Goal: Task Accomplishment & Management: Manage account settings

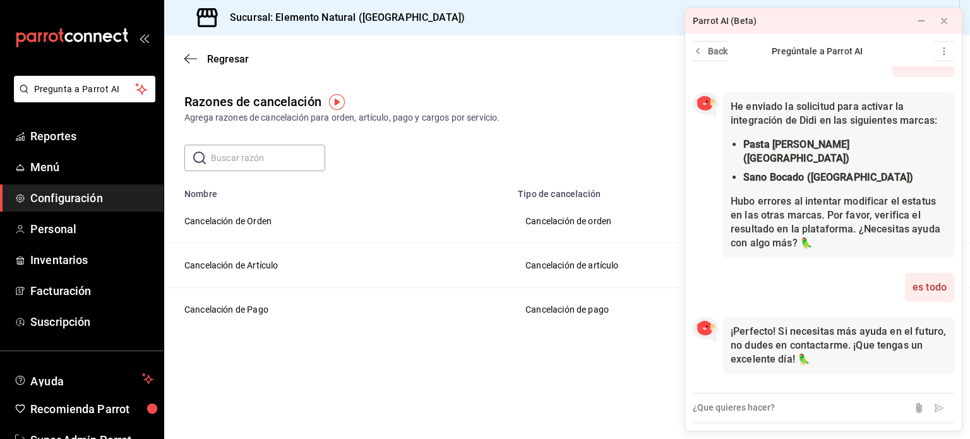
scroll to position [37, 0]
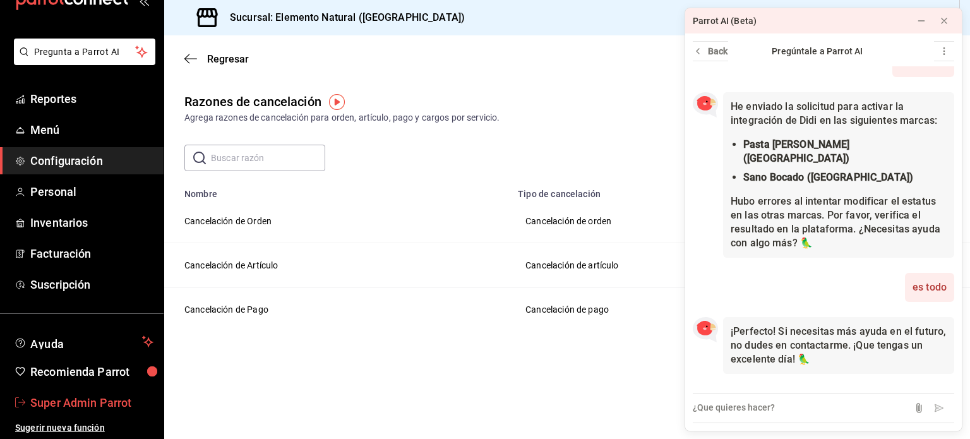
click at [87, 405] on span "Super Admin Parrot" at bounding box center [91, 402] width 123 height 17
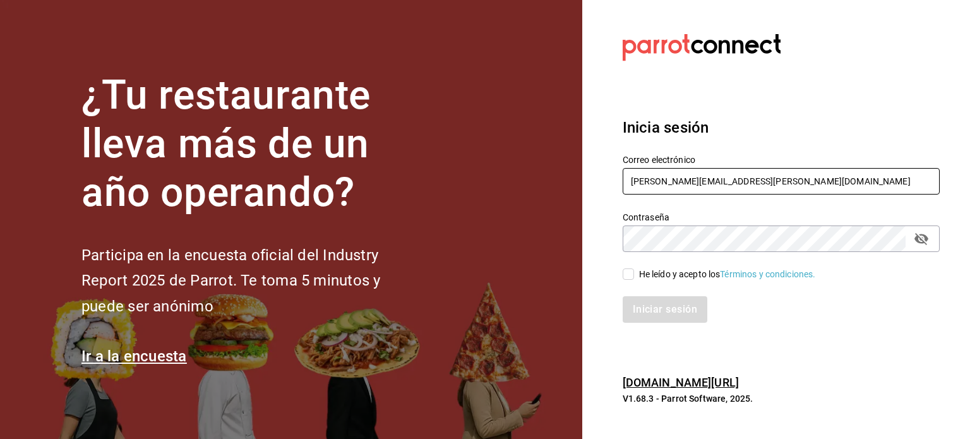
click at [663, 181] on input "rodrigo.hurtado@parrotsoftware.io" at bounding box center [780, 181] width 317 height 27
paste input "elcolibrigastronomico@edomex.com"
type input "elcolibrigastronomico@edomex.com"
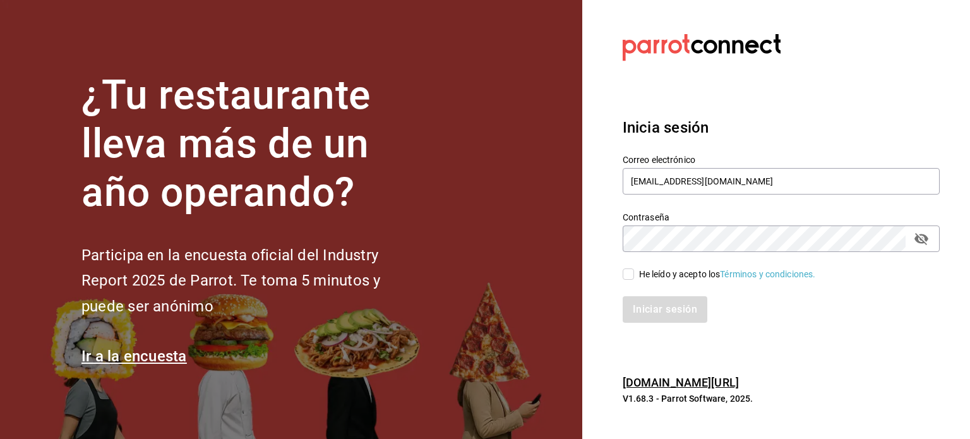
click at [646, 275] on div "He leído y acepto los Términos y condiciones." at bounding box center [727, 274] width 177 height 13
click at [634, 275] on input "He leído y acepto los Términos y condiciones." at bounding box center [627, 273] width 11 height 11
checkbox input "true"
click at [653, 309] on button "Iniciar sesión" at bounding box center [665, 309] width 86 height 27
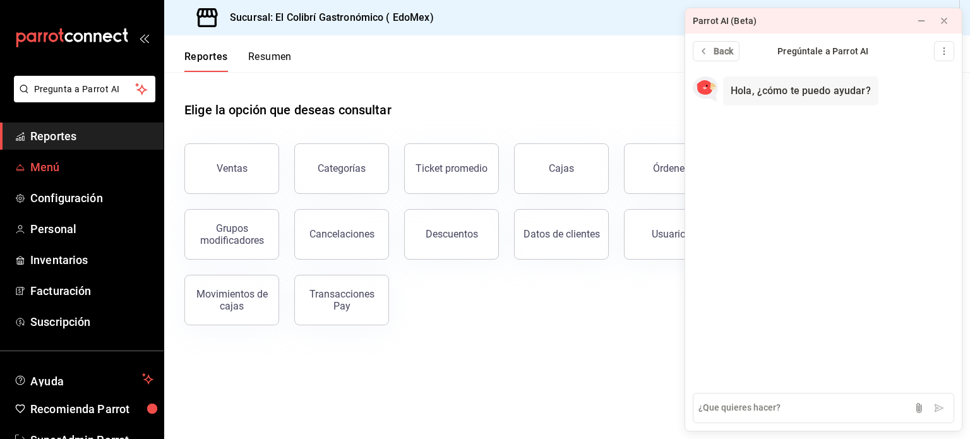
click at [42, 172] on span "Menú" at bounding box center [91, 166] width 123 height 17
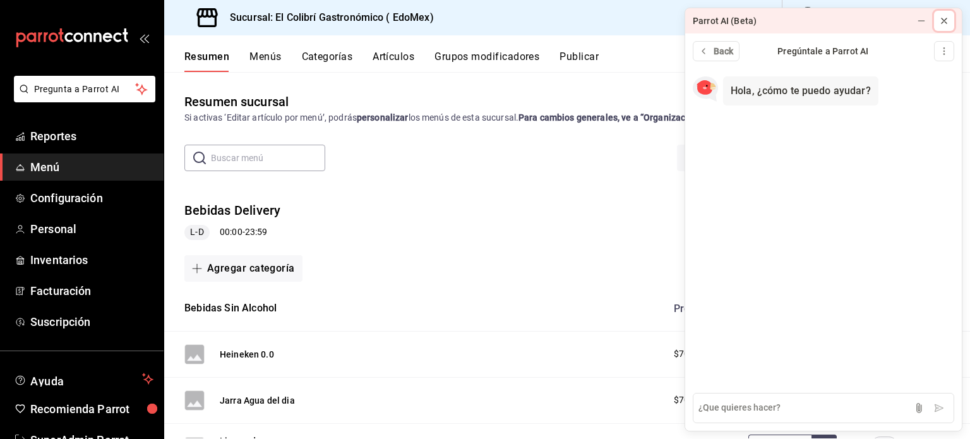
click at [949, 21] on button at bounding box center [944, 21] width 20 height 20
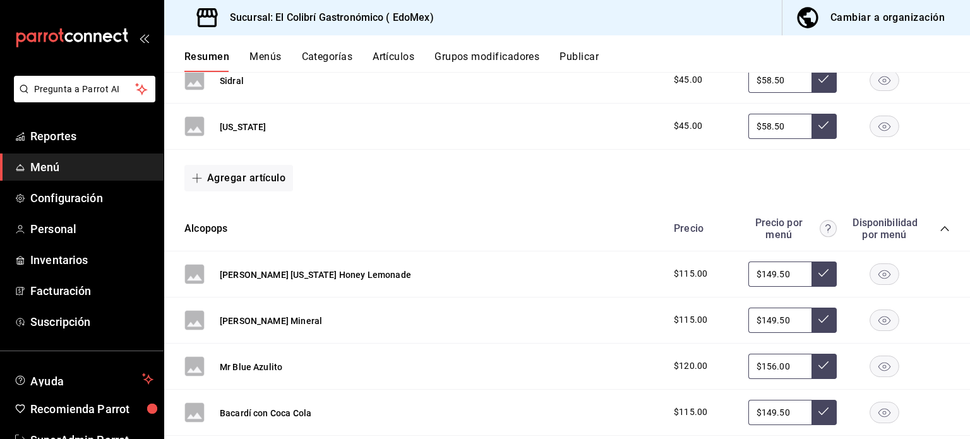
scroll to position [483, 0]
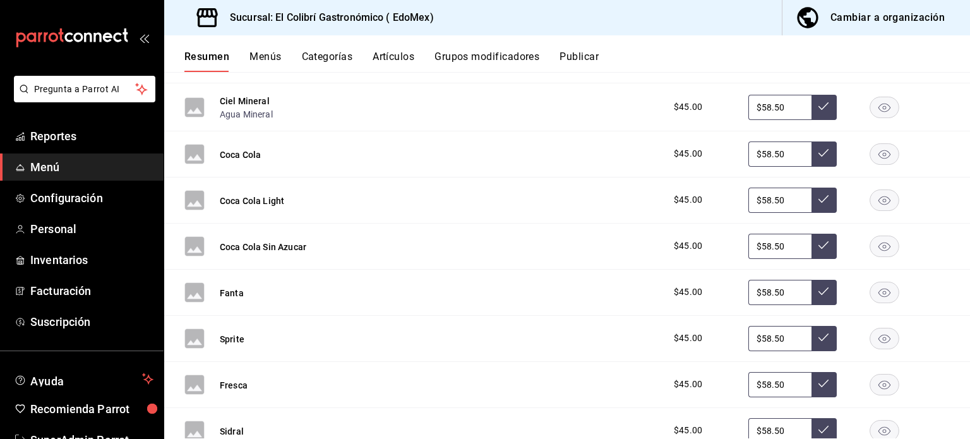
click at [922, 20] on div "Cambiar a organización" at bounding box center [887, 18] width 114 height 18
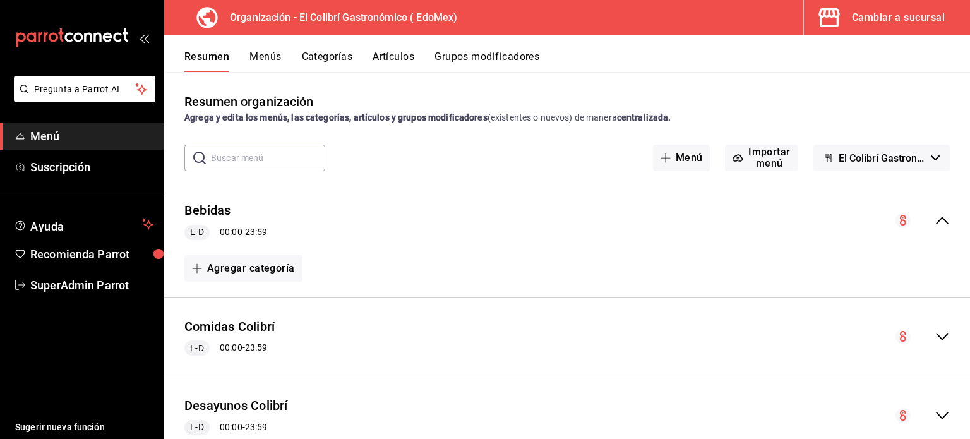
scroll to position [38, 0]
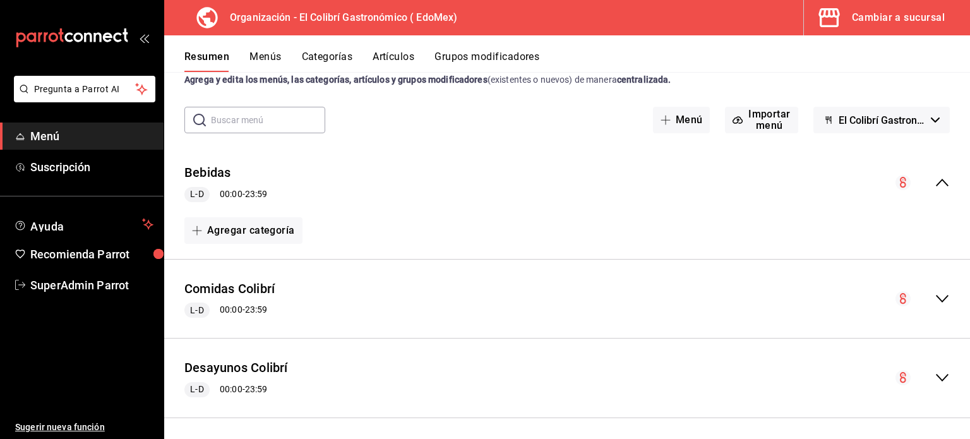
click at [506, 58] on button "Grupos modificadores" at bounding box center [486, 60] width 105 height 21
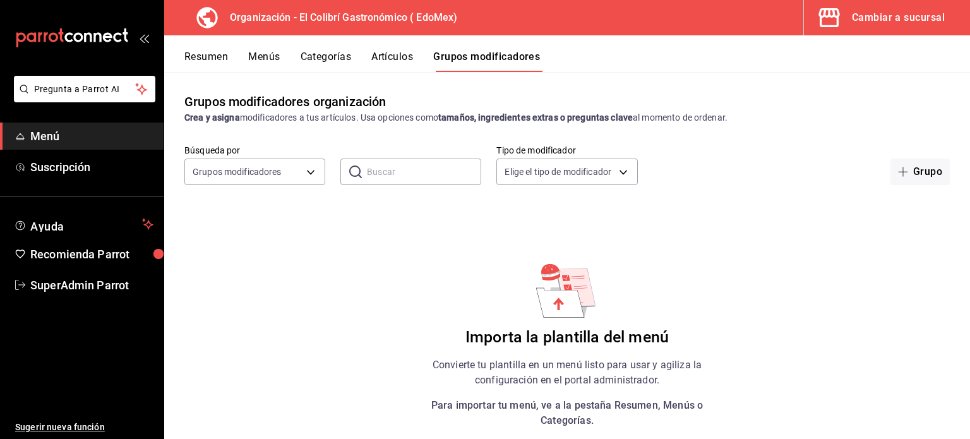
click at [395, 60] on button "Artículos" at bounding box center [392, 60] width 42 height 21
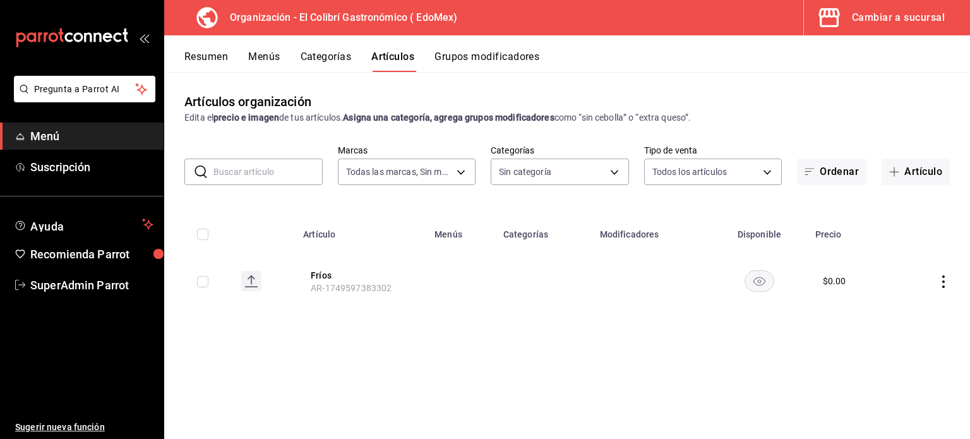
type input "02d79155-410a-4a52-ba4e-8d9765c47241"
click at [346, 61] on button "Categorías" at bounding box center [325, 60] width 51 height 21
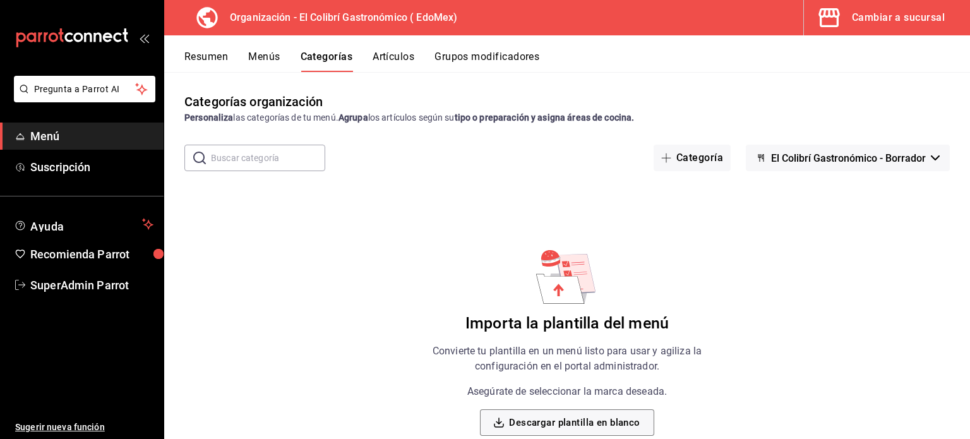
click at [266, 51] on button "Menús" at bounding box center [264, 60] width 32 height 21
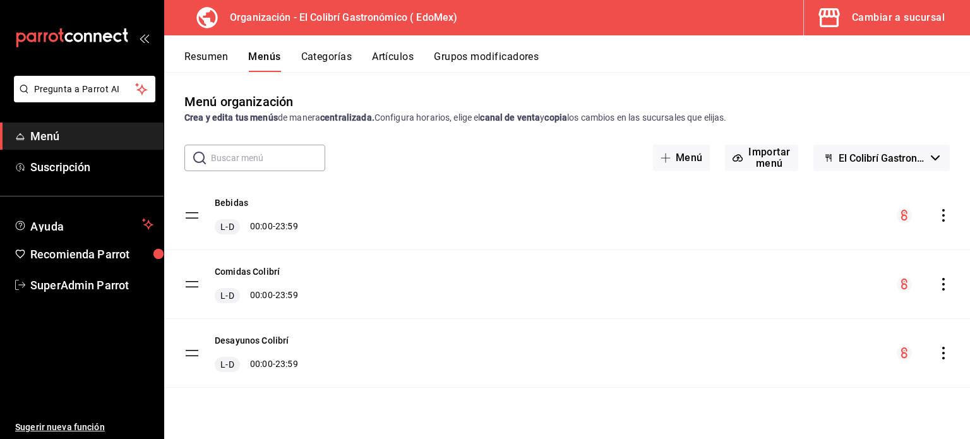
click at [215, 52] on button "Resumen" at bounding box center [206, 60] width 44 height 21
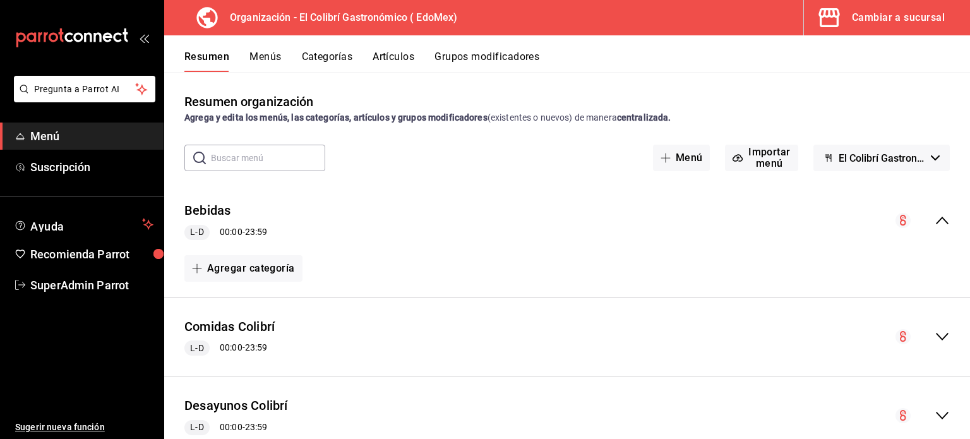
scroll to position [42, 0]
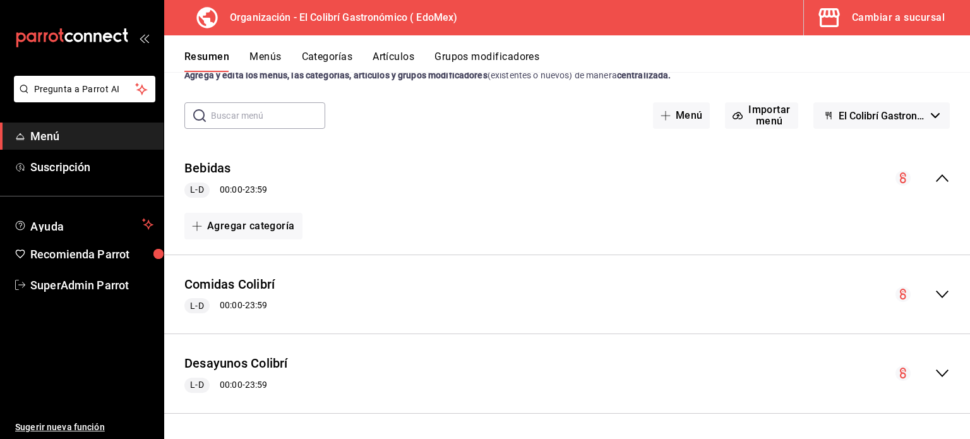
click at [935, 296] on icon "collapse-menu-row" at bounding box center [941, 294] width 13 height 8
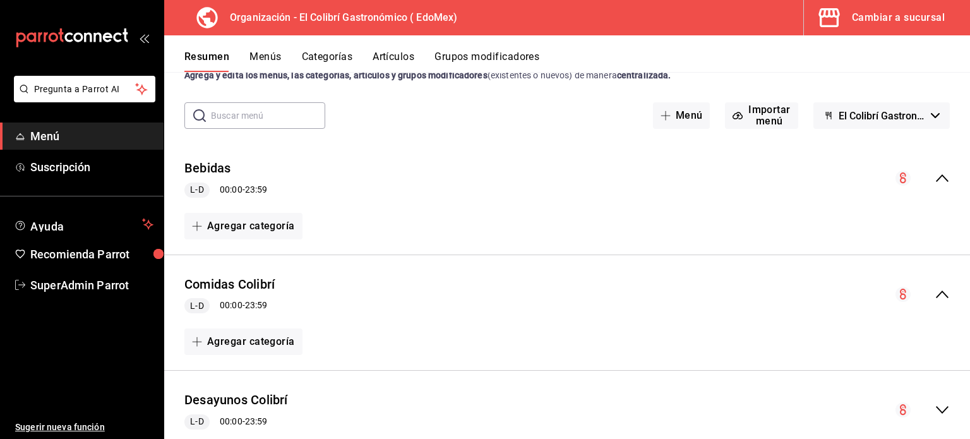
scroll to position [78, 0]
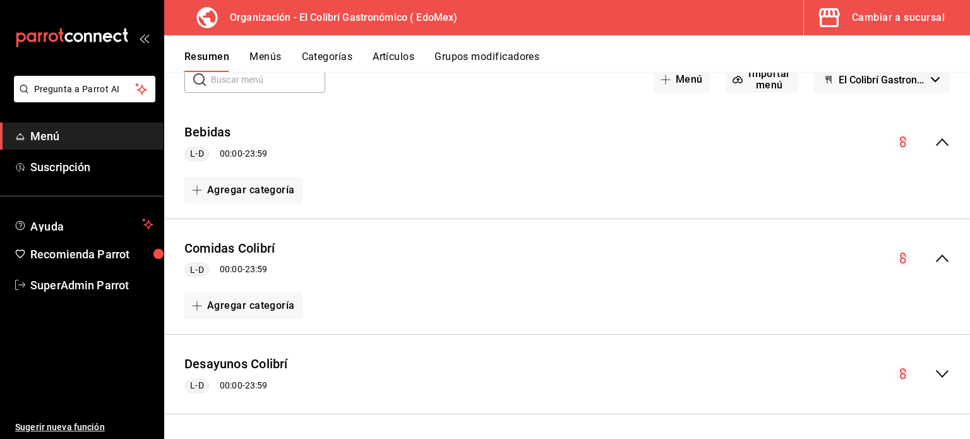
click at [935, 376] on icon "collapse-menu-row" at bounding box center [941, 373] width 15 height 15
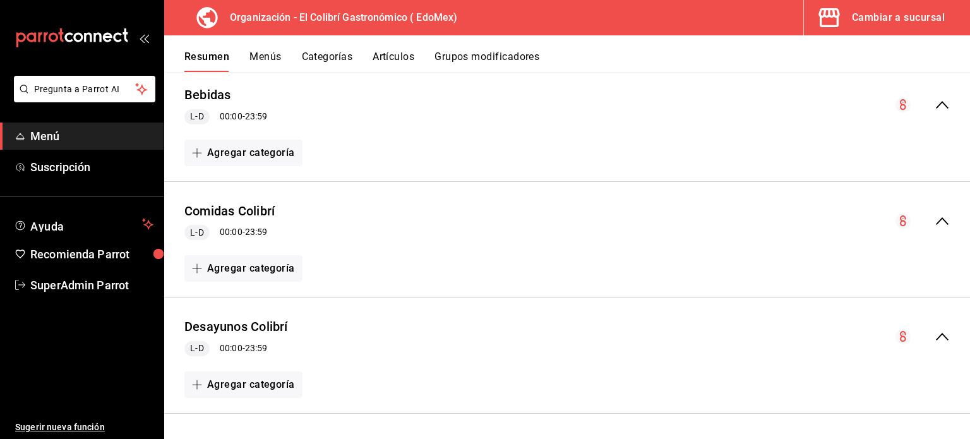
scroll to position [0, 0]
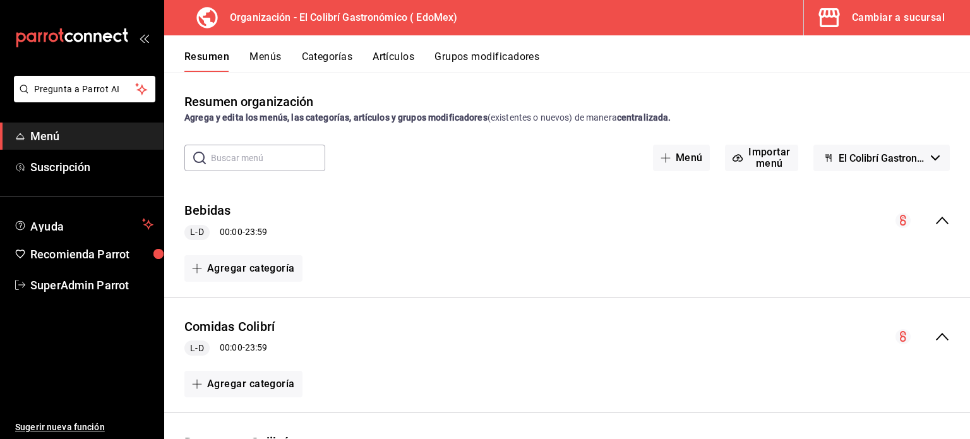
click at [879, 23] on div "Cambiar a sucursal" at bounding box center [897, 18] width 93 height 18
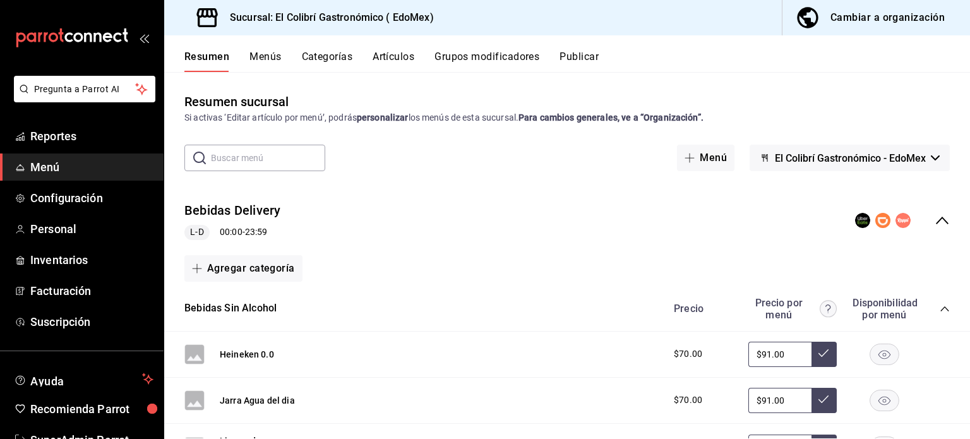
click at [255, 52] on button "Menús" at bounding box center [265, 60] width 32 height 21
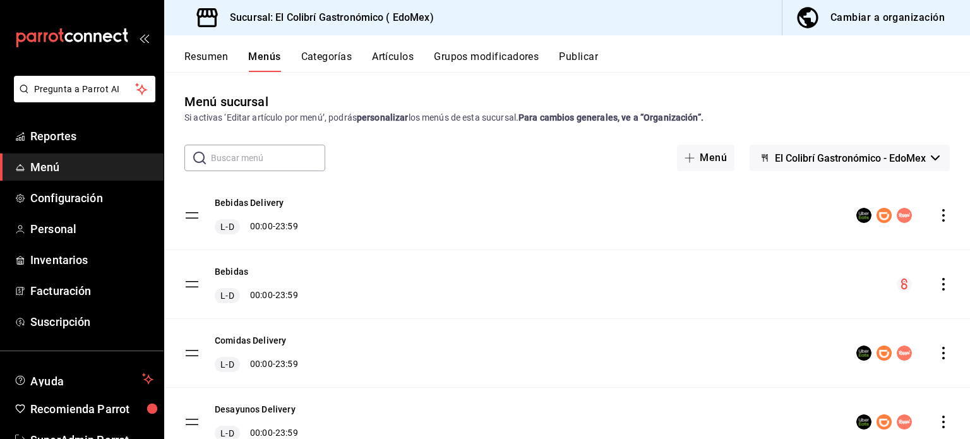
click at [581, 62] on button "Publicar" at bounding box center [578, 60] width 39 height 21
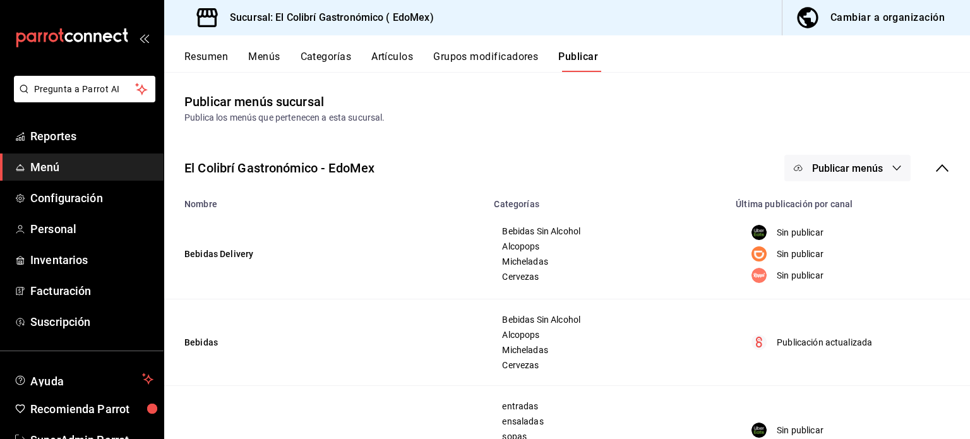
click at [198, 53] on button "Resumen" at bounding box center [206, 60] width 44 height 21
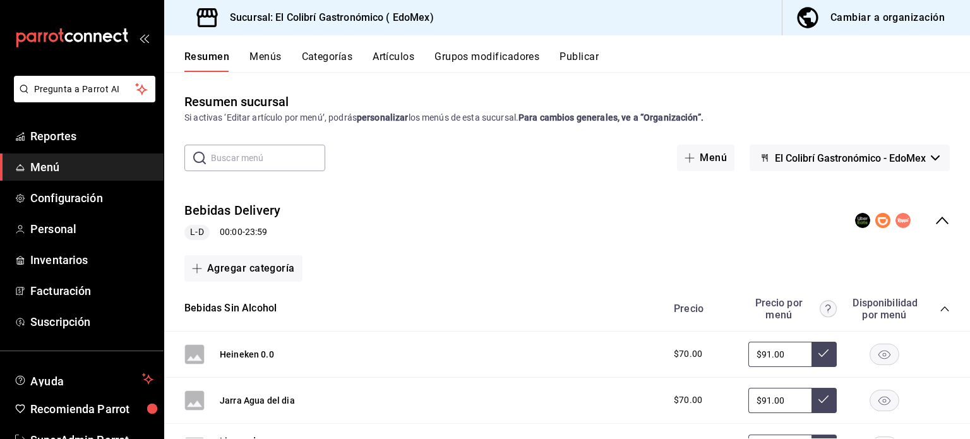
click at [876, 13] on div "Cambiar a organización" at bounding box center [887, 18] width 114 height 18
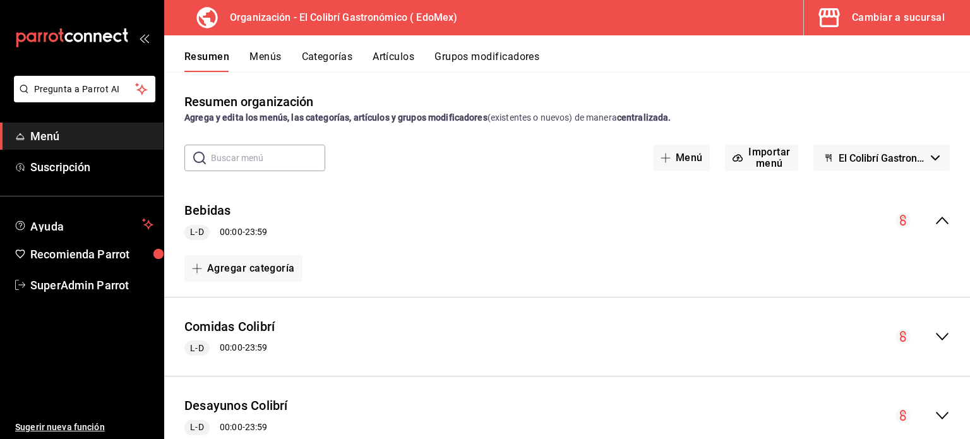
click at [274, 53] on button "Menús" at bounding box center [265, 60] width 32 height 21
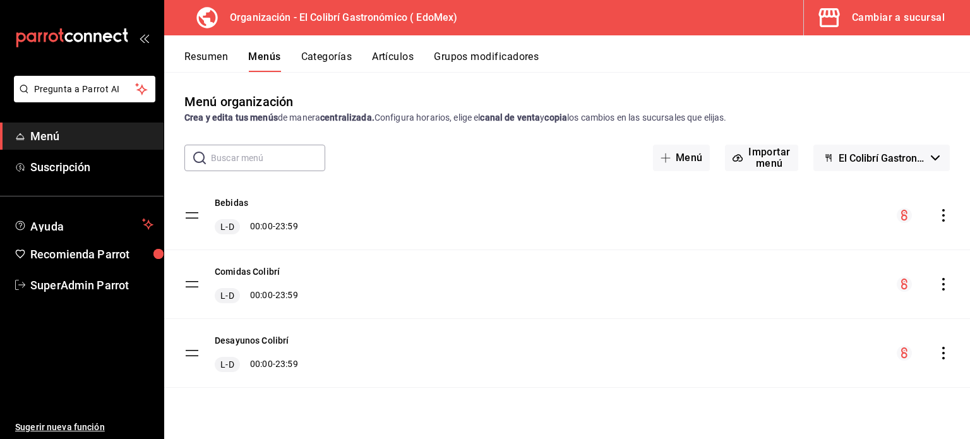
click at [934, 156] on icon "button" at bounding box center [934, 157] width 9 height 5
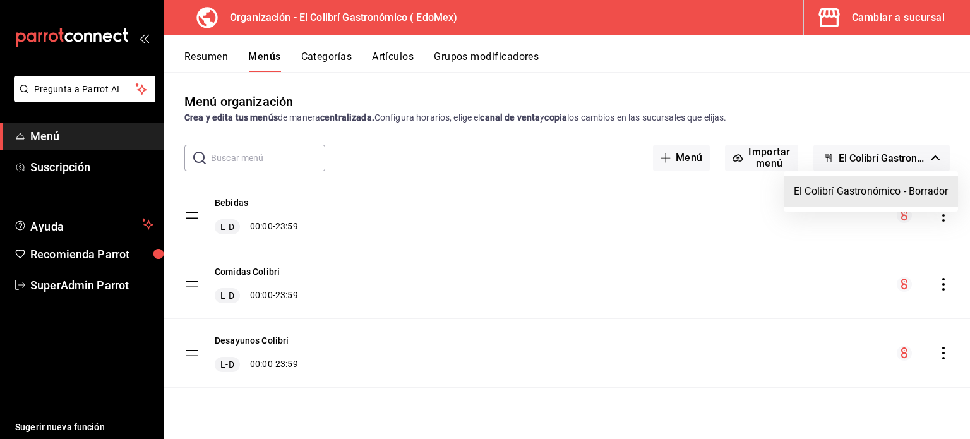
click at [934, 156] on div at bounding box center [485, 219] width 970 height 439
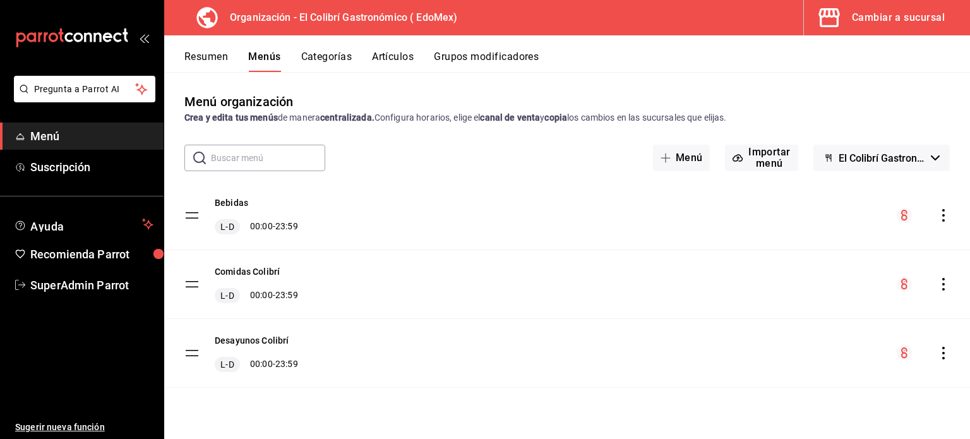
click at [942, 219] on icon "actions" at bounding box center [943, 215] width 13 height 13
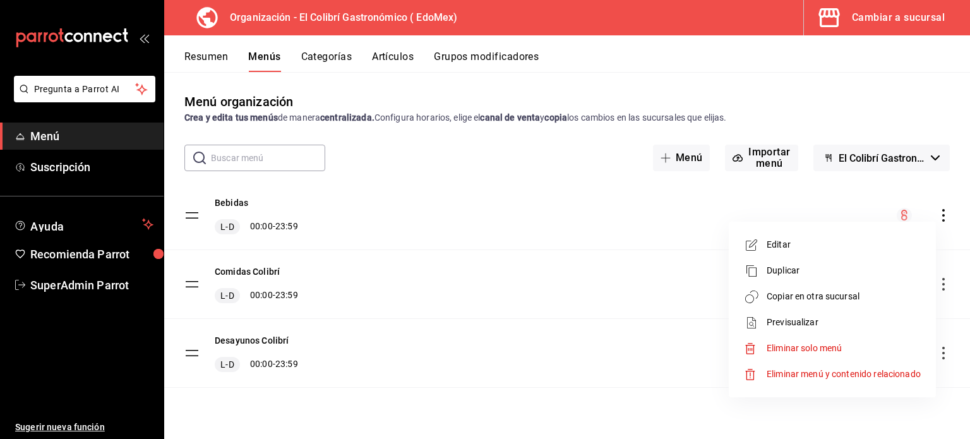
click at [835, 110] on div at bounding box center [485, 219] width 970 height 439
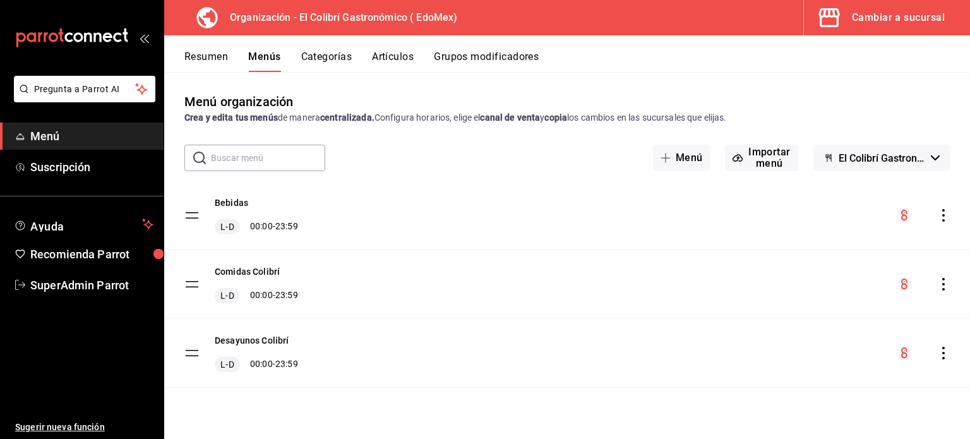
click at [913, 29] on button "Cambiar a sucursal" at bounding box center [882, 17] width 156 height 35
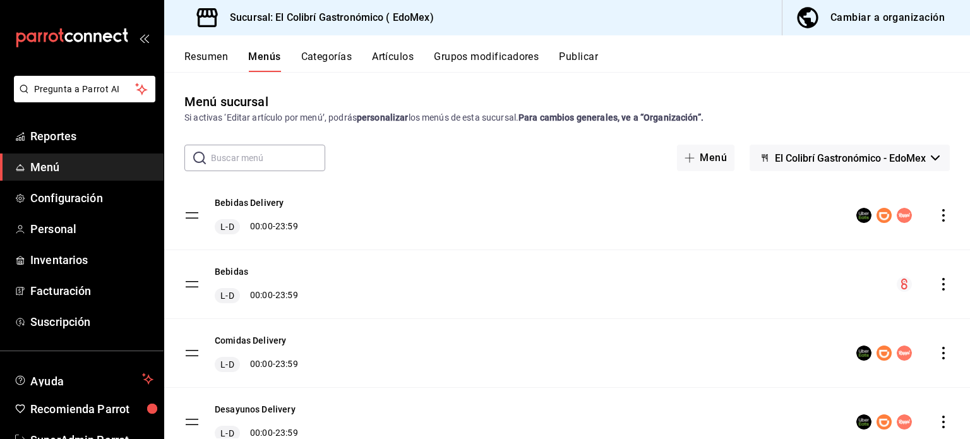
click at [218, 56] on button "Resumen" at bounding box center [206, 60] width 44 height 21
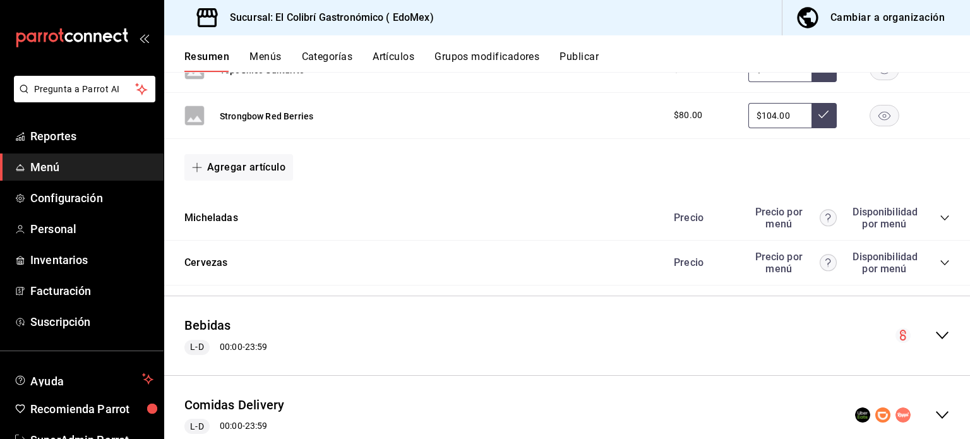
scroll to position [1637, 0]
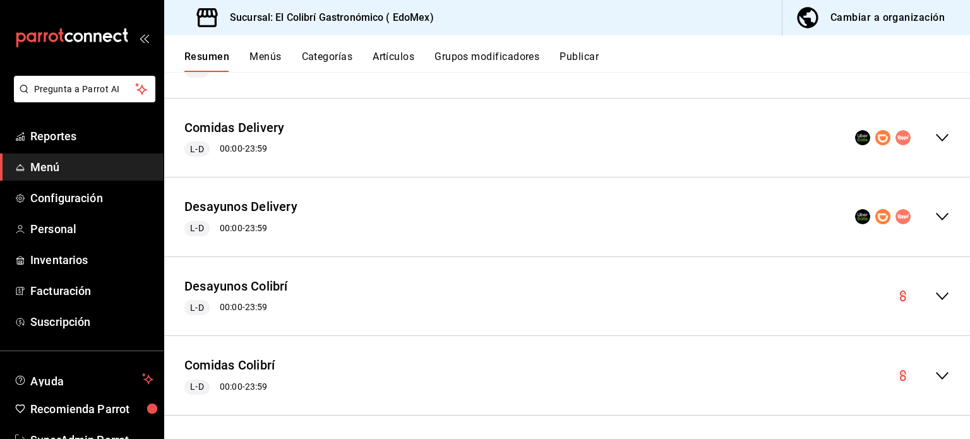
click at [935, 281] on div "Desayunos Colibrí L-D 00:00 - 23:59" at bounding box center [566, 296] width 805 height 59
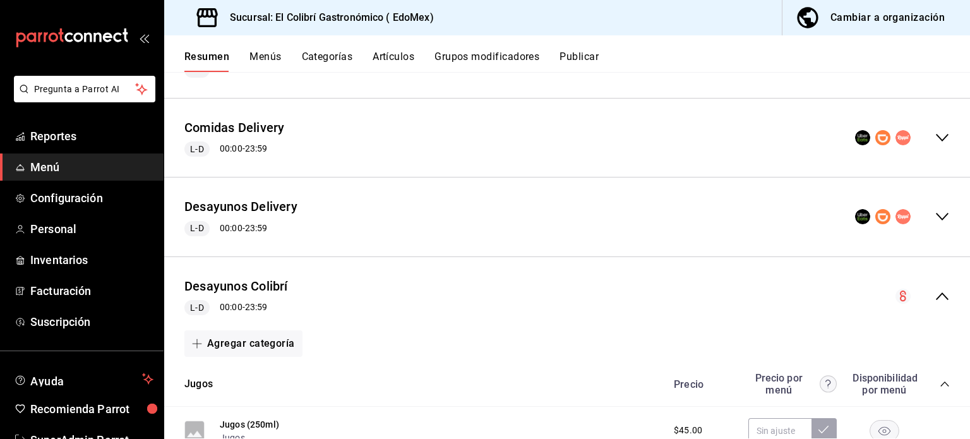
click at [258, 52] on button "Menús" at bounding box center [265, 60] width 32 height 21
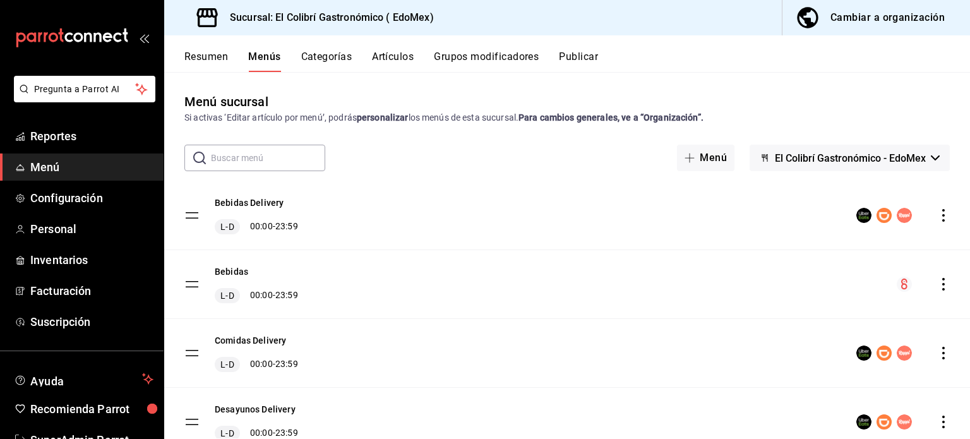
click at [937, 211] on icon "actions" at bounding box center [943, 215] width 13 height 13
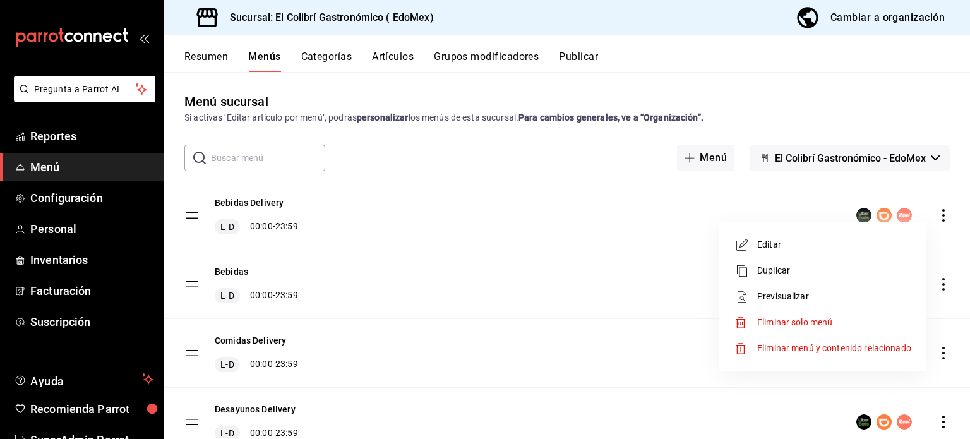
click at [741, 83] on div at bounding box center [485, 219] width 970 height 439
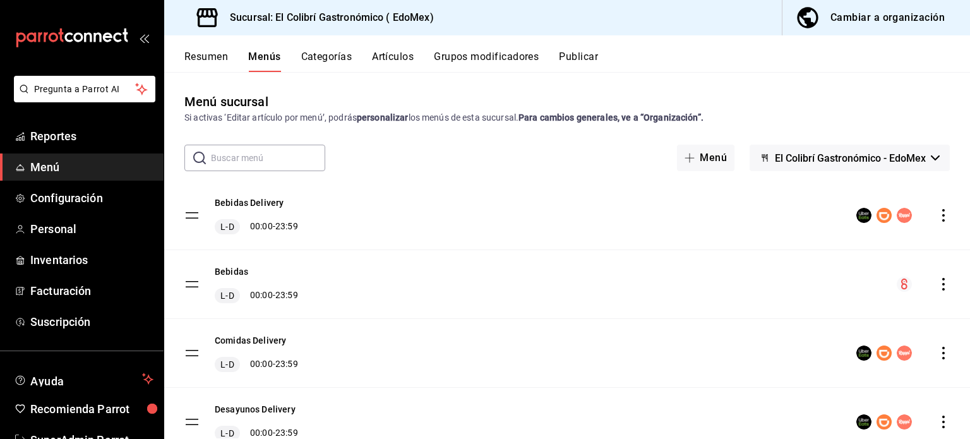
click at [217, 53] on button "Resumen" at bounding box center [206, 60] width 44 height 21
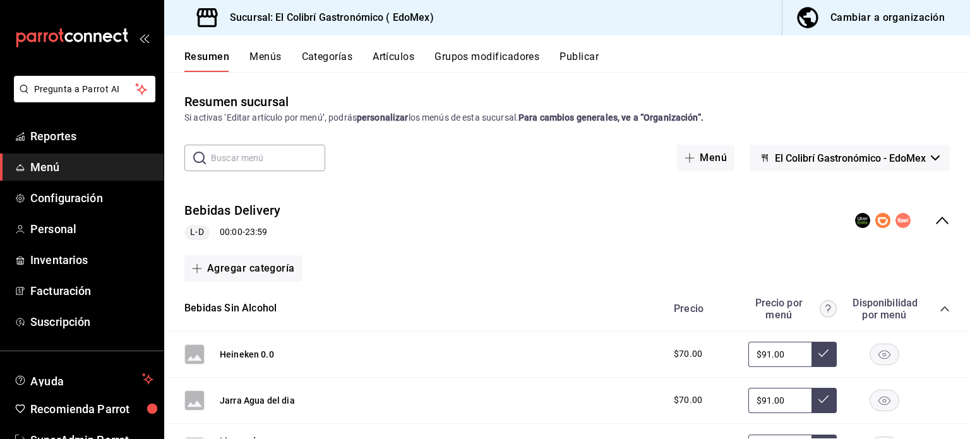
click at [324, 55] on button "Categorías" at bounding box center [327, 60] width 51 height 21
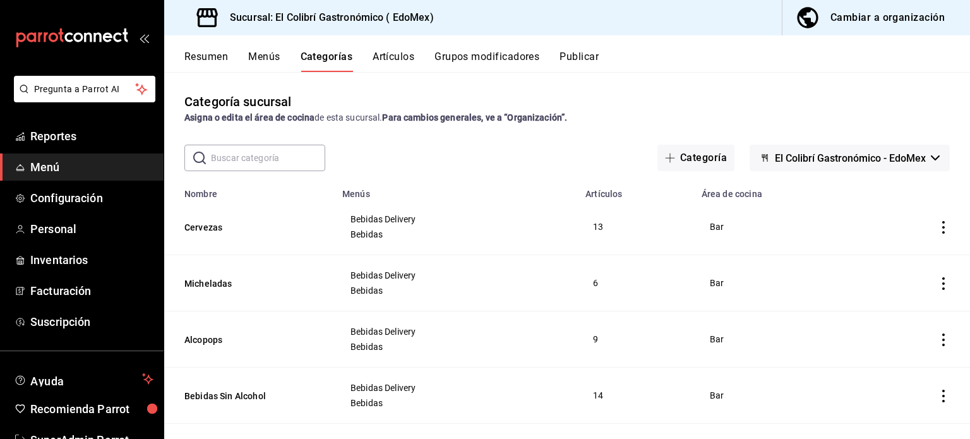
click at [203, 53] on button "Resumen" at bounding box center [206, 60] width 44 height 21
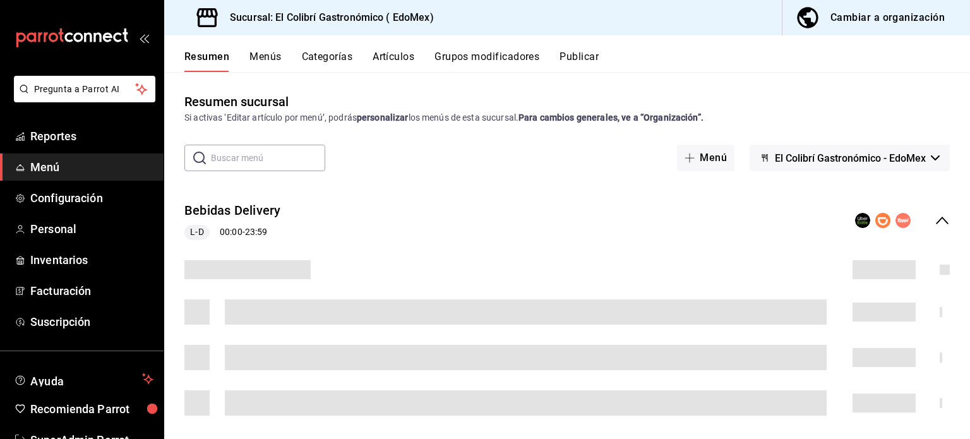
click at [886, 15] on div "Cambiar a organización" at bounding box center [887, 18] width 114 height 18
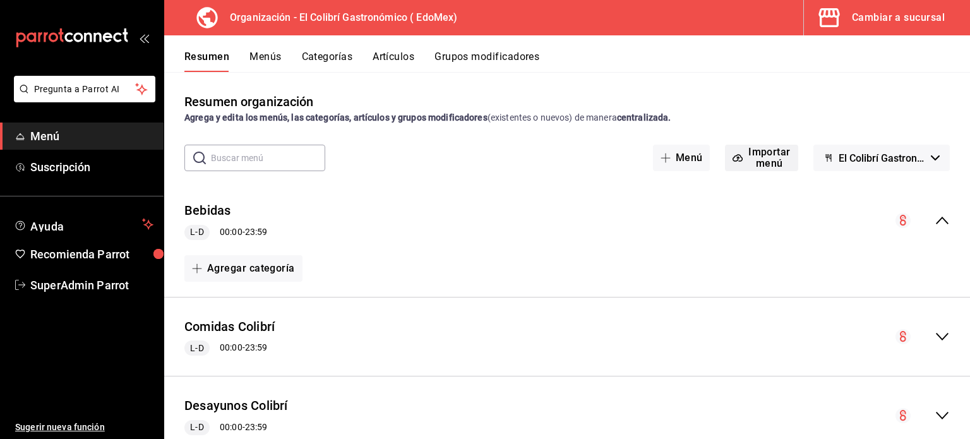
click at [766, 161] on button "Importar menú" at bounding box center [761, 158] width 73 height 27
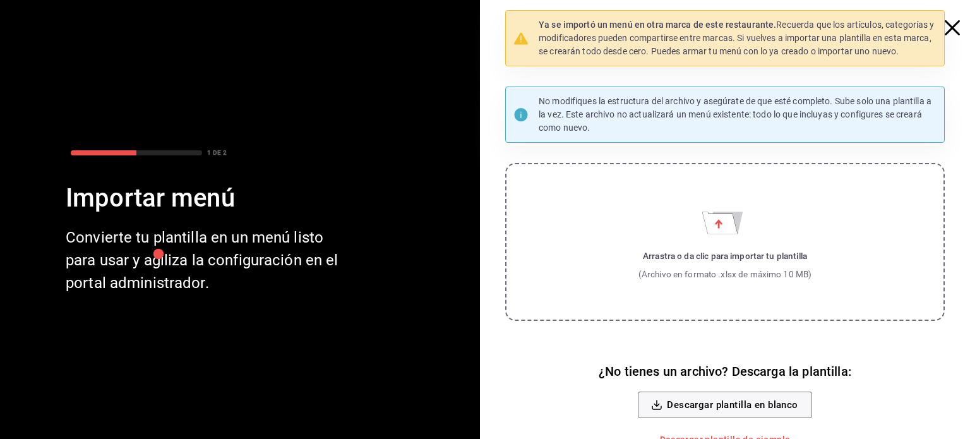
click at [946, 25] on icon "button" at bounding box center [951, 27] width 15 height 15
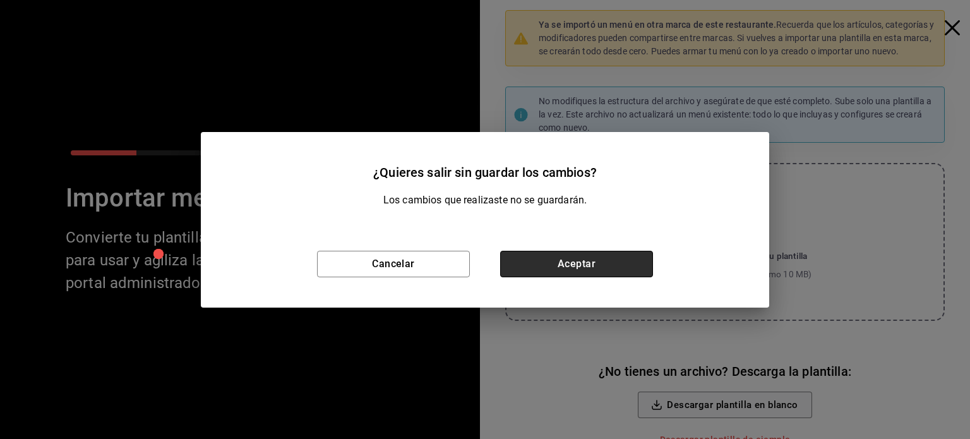
click at [608, 266] on button "Aceptar" at bounding box center [576, 264] width 153 height 27
